Goal: Navigation & Orientation: Find specific page/section

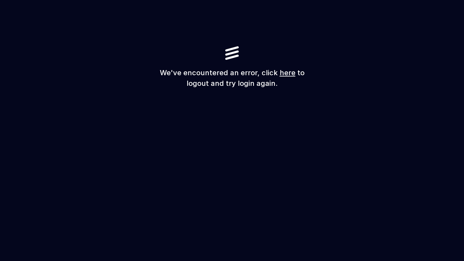
click at [279, 71] on link "here" at bounding box center [287, 73] width 16 height 8
click at [279, 69] on link "here" at bounding box center [287, 73] width 16 height 8
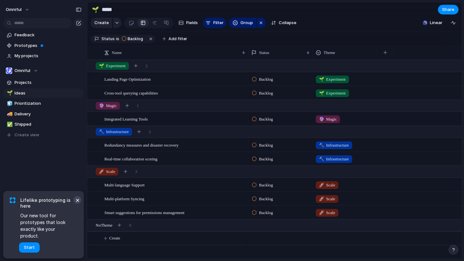
click at [77, 204] on button "×" at bounding box center [77, 200] width 8 height 8
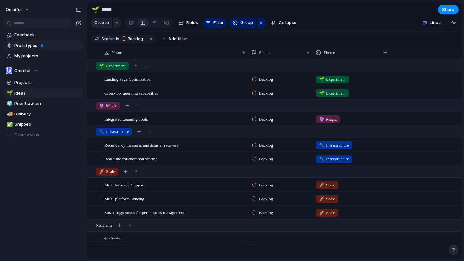
click at [29, 50] on link "Prototypes" at bounding box center [43, 46] width 80 height 10
click at [24, 107] on link "🧊 Prioritization" at bounding box center [43, 104] width 80 height 10
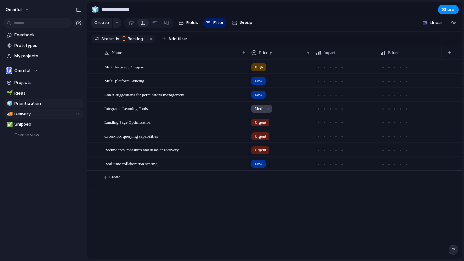
click at [23, 113] on span "Delivery" at bounding box center [47, 114] width 67 height 6
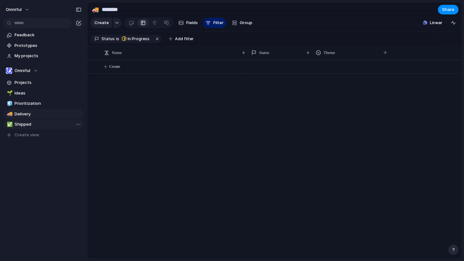
click at [25, 122] on span "Shipped" at bounding box center [47, 124] width 67 height 6
type input "*******"
click at [40, 81] on span "Projects" at bounding box center [47, 83] width 67 height 6
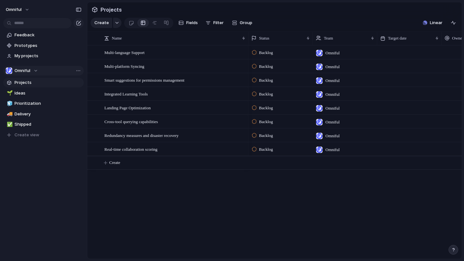
click at [37, 71] on div "Omniful" at bounding box center [22, 71] width 32 height 6
click at [37, 71] on div "Omniful ⚡ test Create new team" at bounding box center [232, 130] width 464 height 261
click at [37, 71] on div "Omniful" at bounding box center [22, 71] width 32 height 6
click at [28, 106] on li "⚡ test" at bounding box center [33, 107] width 52 height 11
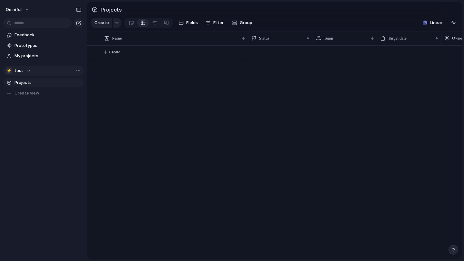
click at [30, 75] on button "⚡ test" at bounding box center [43, 71] width 80 height 10
click at [25, 100] on span "Omniful" at bounding box center [28, 97] width 16 height 6
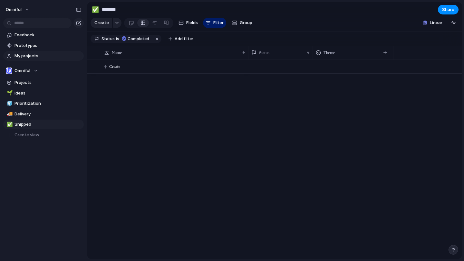
click at [36, 52] on link "My projects" at bounding box center [43, 56] width 80 height 10
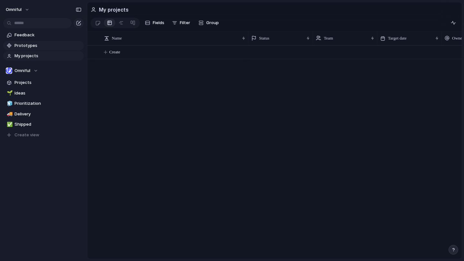
click at [40, 47] on span "Prototypes" at bounding box center [47, 46] width 67 height 6
click at [45, 71] on button "Omniful" at bounding box center [43, 71] width 80 height 10
click at [45, 71] on div "Omniful ⚡ test Create new team" at bounding box center [232, 130] width 464 height 261
click at [46, 83] on span "Projects" at bounding box center [47, 83] width 67 height 6
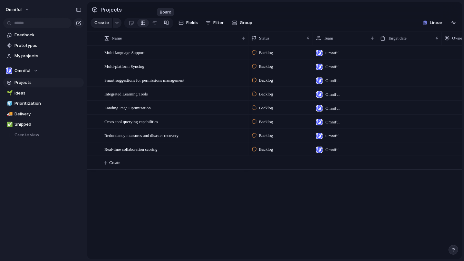
click at [166, 23] on div at bounding box center [166, 23] width 5 height 10
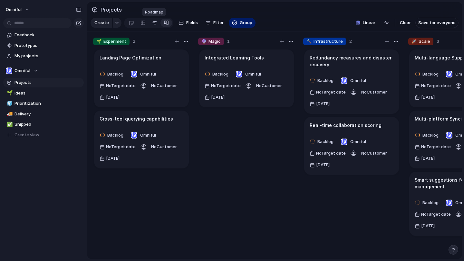
click at [155, 25] on div at bounding box center [154, 23] width 5 height 10
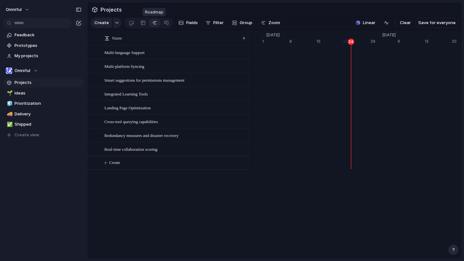
scroll to position [0, 4221]
click at [137, 25] on link at bounding box center [143, 23] width 12 height 10
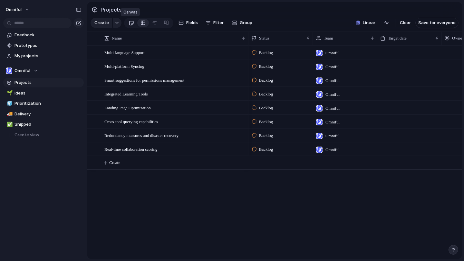
click at [126, 23] on link at bounding box center [131, 23] width 12 height 10
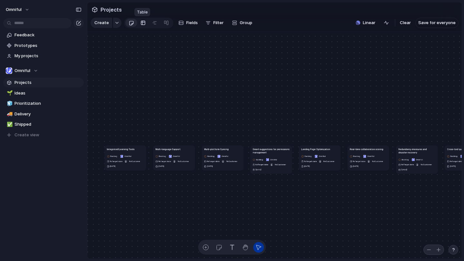
click at [142, 24] on div at bounding box center [142, 23] width 5 height 10
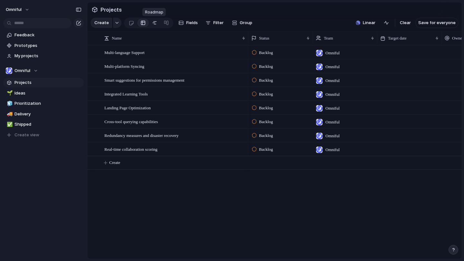
click at [158, 23] on link at bounding box center [155, 23] width 12 height 10
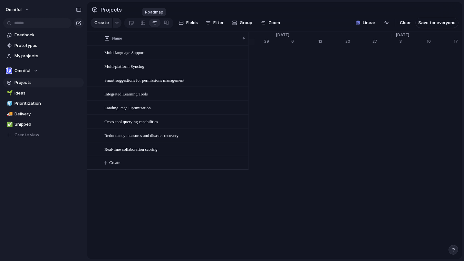
scroll to position [0, 4327]
click at [161, 23] on link at bounding box center [166, 23] width 12 height 10
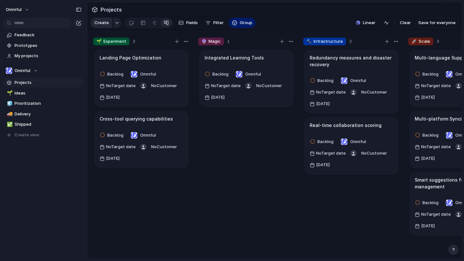
click at [106, 24] on span "Create" at bounding box center [101, 23] width 14 height 6
